Goal: Task Accomplishment & Management: Use online tool/utility

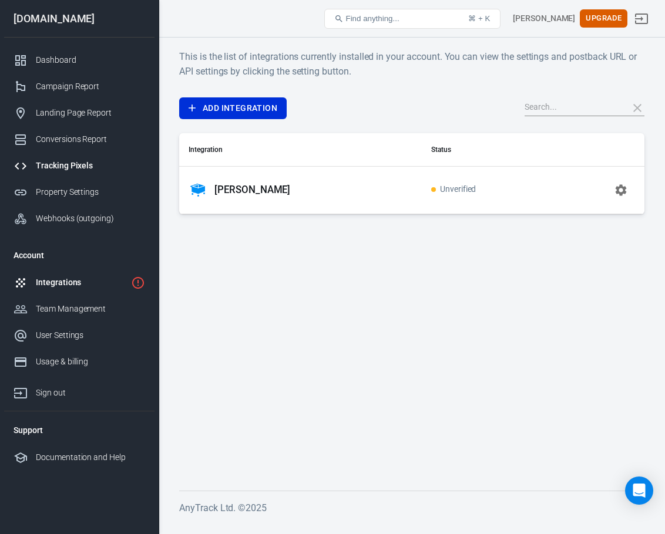
click at [76, 165] on div "Tracking Pixels" at bounding box center [90, 166] width 109 height 12
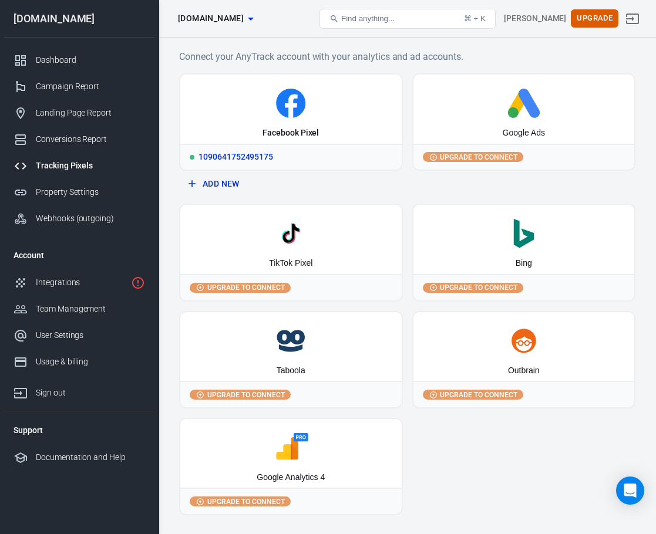
click at [273, 135] on div "Facebook Pixel" at bounding box center [291, 133] width 56 height 12
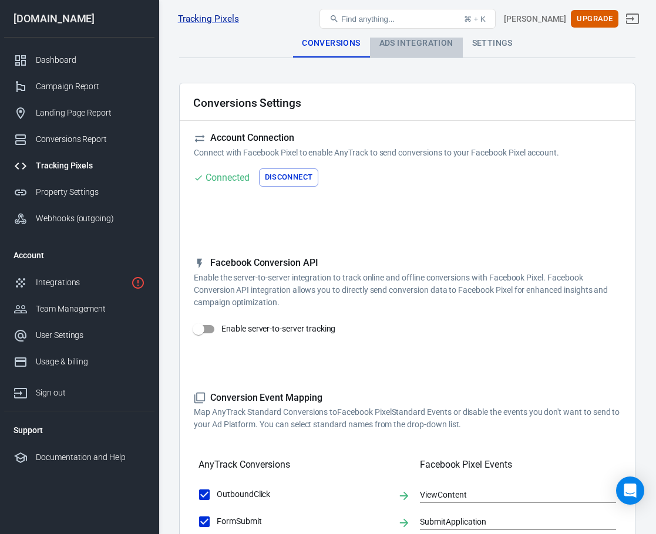
click at [443, 46] on div "Ads Integration" at bounding box center [416, 43] width 93 height 28
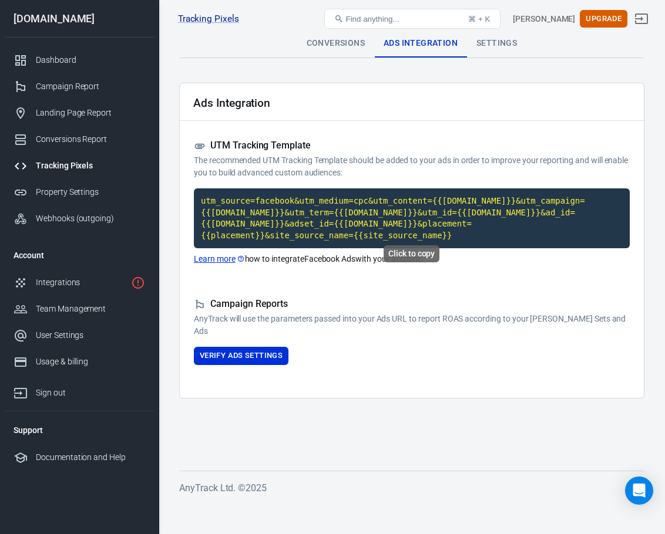
click at [325, 197] on code "utm_source=facebook&utm_medium=cpc&utm_content={{[DOMAIN_NAME]}}&utm_campaign={…" at bounding box center [412, 219] width 436 height 60
click at [269, 212] on code "utm_source=facebook&utm_medium=cpc&utm_content={{[DOMAIN_NAME]}}&utm_campaign={…" at bounding box center [412, 219] width 436 height 60
click at [341, 213] on code "utm_source=facebook&utm_medium=cpc&utm_content={{[DOMAIN_NAME]}}&utm_campaign={…" at bounding box center [412, 219] width 436 height 60
